Goal: Information Seeking & Learning: Find specific fact

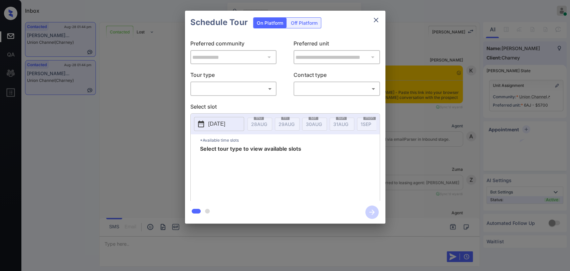
scroll to position [1057, 0]
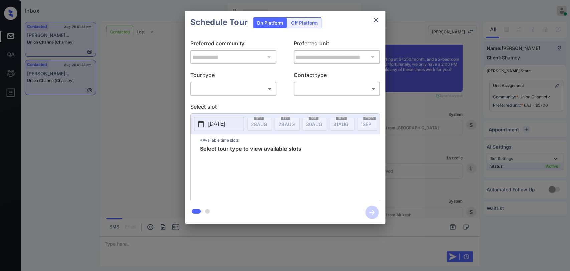
click at [120, 96] on div "**********" at bounding box center [285, 117] width 570 height 234
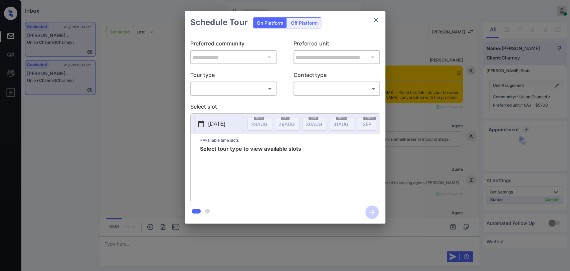
scroll to position [1205, 0]
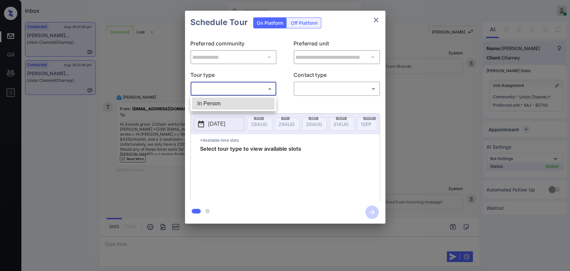
click at [208, 91] on body "Inbox Danielle Dela Cruz Online Set yourself offline Set yourself on break Prof…" at bounding box center [285, 135] width 570 height 271
click at [217, 101] on li "In Person" at bounding box center [233, 103] width 82 height 12
type input "********"
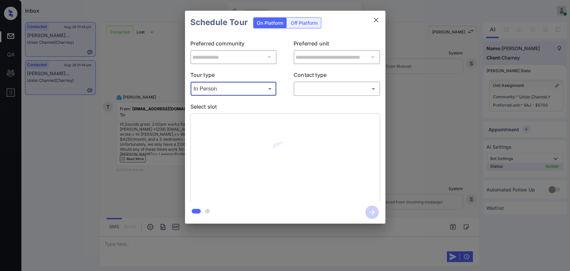
click at [316, 90] on body "Inbox Danielle Dela Cruz Online Set yourself offline Set yourself on break Prof…" at bounding box center [285, 135] width 570 height 271
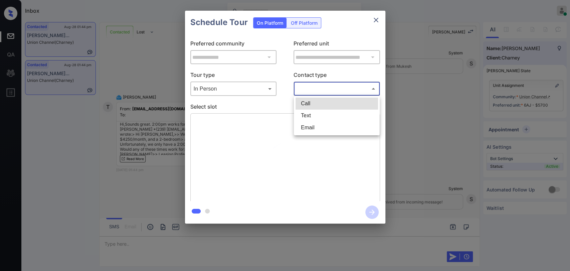
click at [318, 116] on li "Text" at bounding box center [336, 115] width 82 height 12
type input "****"
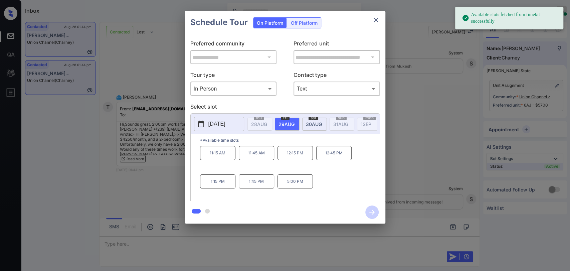
click at [213, 122] on p "2025-08-29" at bounding box center [216, 124] width 17 height 8
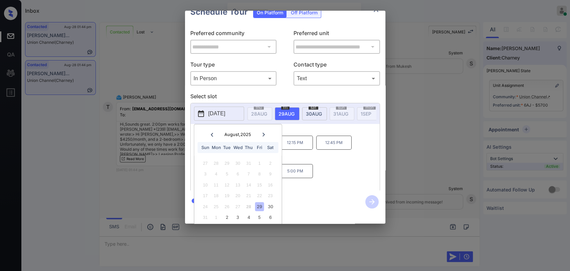
scroll to position [19, 0]
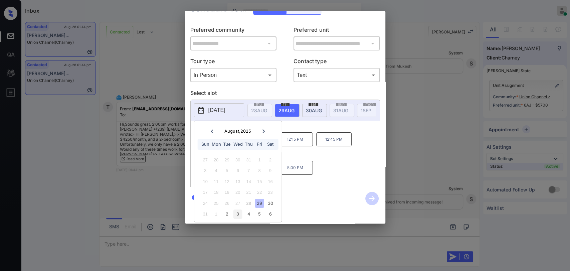
click at [238, 209] on div "3" at bounding box center [237, 213] width 9 height 9
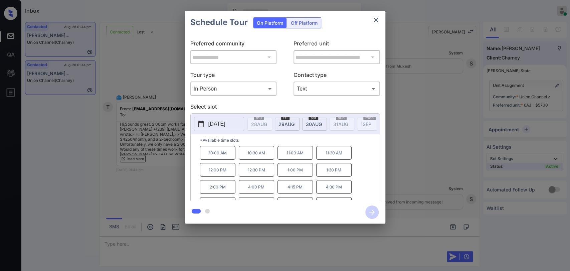
click at [218, 190] on p "2:00 PM" at bounding box center [217, 187] width 35 height 14
click at [370, 210] on icon "button" at bounding box center [371, 211] width 13 height 13
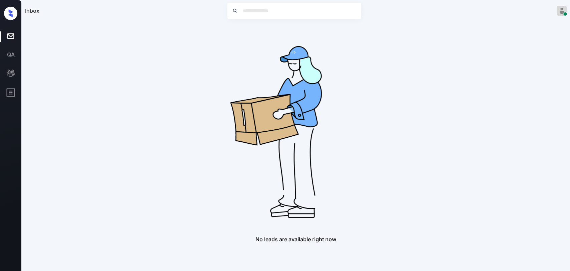
click at [451, 151] on div "No leads are available right now" at bounding box center [295, 132] width 541 height 220
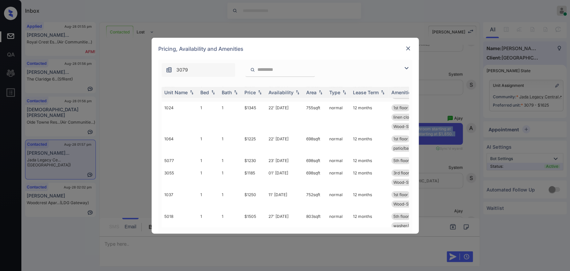
scroll to position [222, 0]
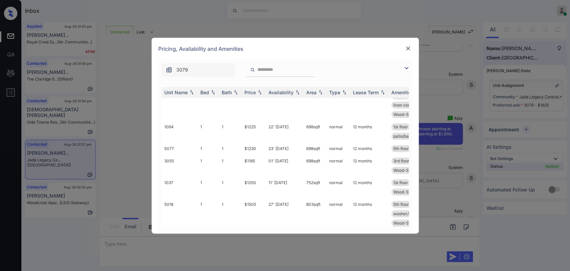
click at [136, 144] on div "**********" at bounding box center [285, 135] width 570 height 271
click at [407, 51] on img at bounding box center [408, 48] width 7 height 7
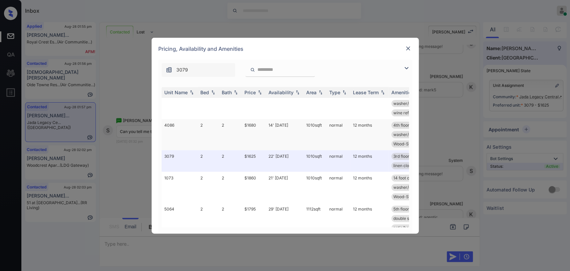
scroll to position [556, 0]
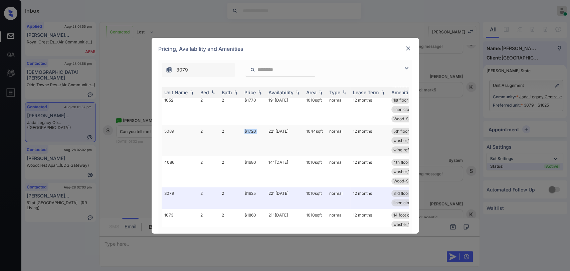
drag, startPoint x: 240, startPoint y: 138, endPoint x: 258, endPoint y: 139, distance: 18.1
click at [265, 139] on tr "5089 2 2 $1720 22' Aug 25 1044 sqft normal 12 months 5th floor patio/balcony do…" at bounding box center [336, 140] width 349 height 31
copy tr "$1720"
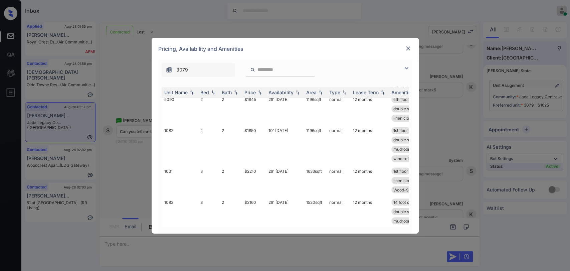
scroll to position [789, 0]
click at [406, 51] on img at bounding box center [408, 48] width 7 height 7
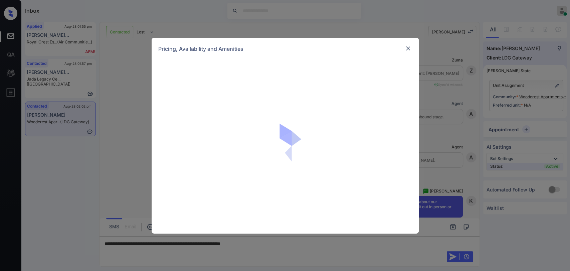
scroll to position [236, 0]
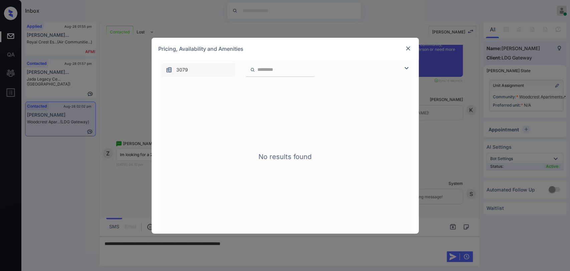
click at [407, 45] on img at bounding box center [408, 48] width 7 height 7
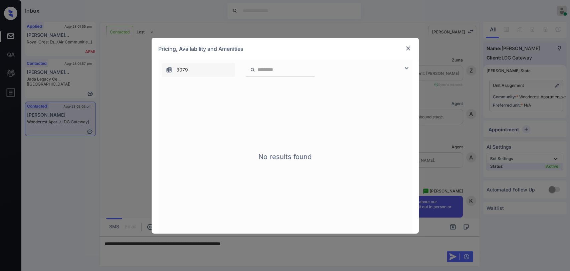
click at [409, 49] on img at bounding box center [408, 48] width 7 height 7
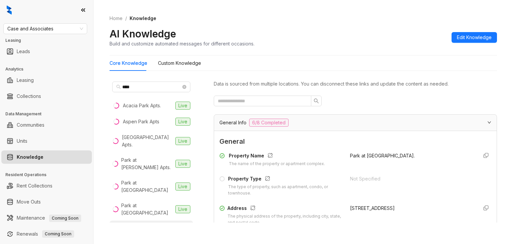
scroll to position [234, 0]
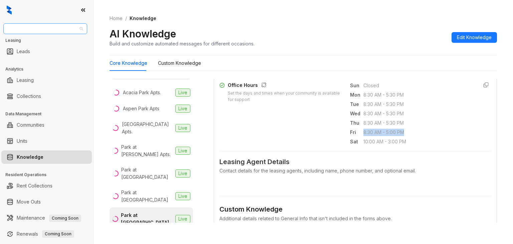
click at [68, 30] on span "Case and Associates" at bounding box center [45, 29] width 76 height 10
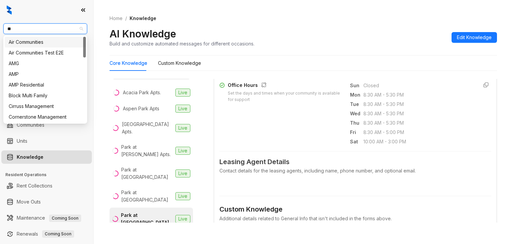
type input "***"
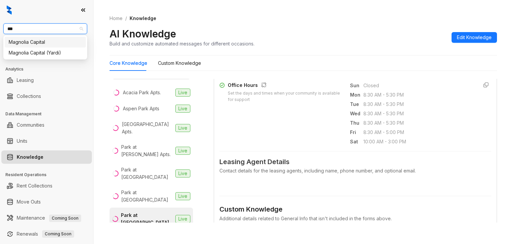
click at [34, 40] on div "Magnolia Capital" at bounding box center [45, 41] width 73 height 7
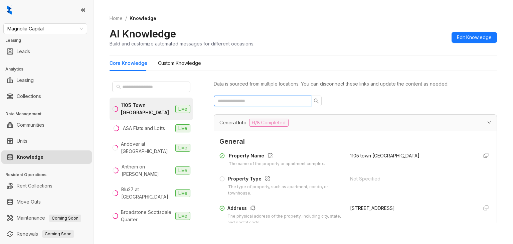
click at [254, 100] on input "text" at bounding box center [260, 100] width 84 height 7
type input "*"
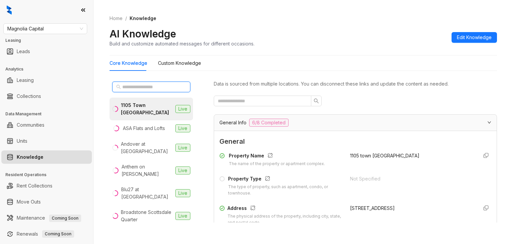
click at [135, 84] on input "text" at bounding box center [151, 86] width 59 height 7
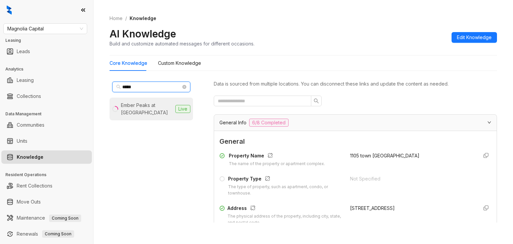
type input "*****"
click at [139, 105] on div "Ember Peaks at American Fork" at bounding box center [147, 108] width 52 height 15
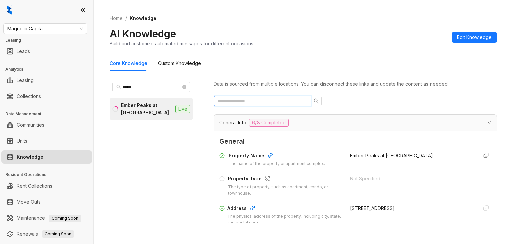
click at [235, 97] on input "text" at bounding box center [260, 100] width 84 height 7
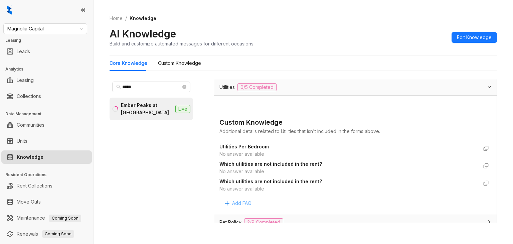
scroll to position [133, 0]
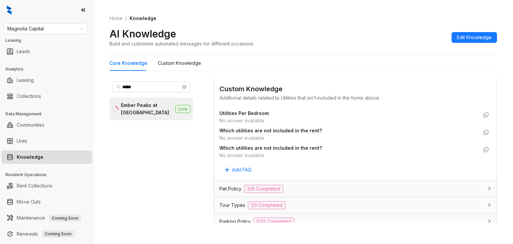
type input "***"
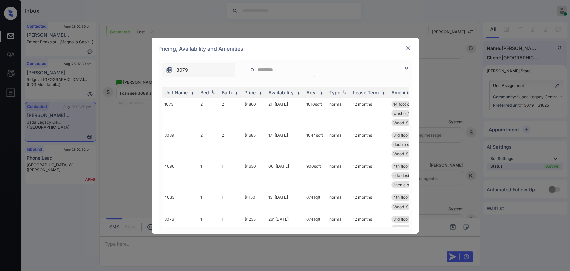
click at [128, 131] on div "**********" at bounding box center [285, 135] width 570 height 271
drag, startPoint x: 237, startPoint y: 136, endPoint x: 262, endPoint y: 134, distance: 24.8
click at [262, 134] on tr "3089 2 2 $1685 17' [DATE] sqft normal 12 months 3rd floor amenity proximi... pa…" at bounding box center [336, 144] width 349 height 31
copy tr "$1685"
click at [409, 48] on img at bounding box center [408, 48] width 7 height 7
